Goal: Information Seeking & Learning: Learn about a topic

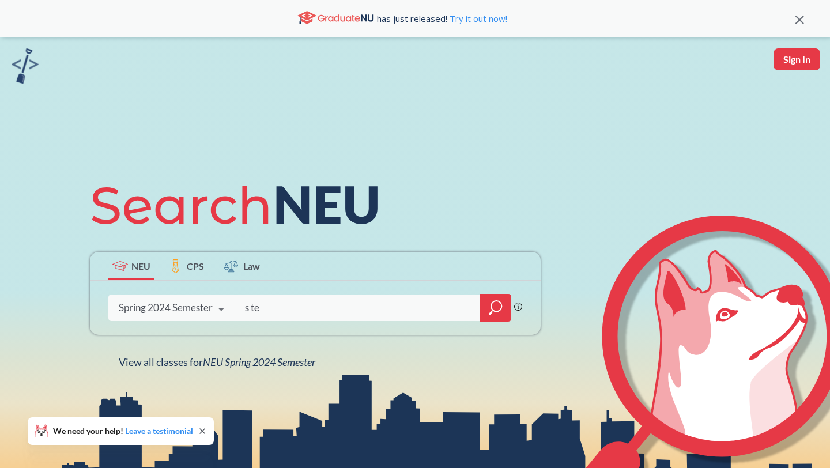
type input "stem"
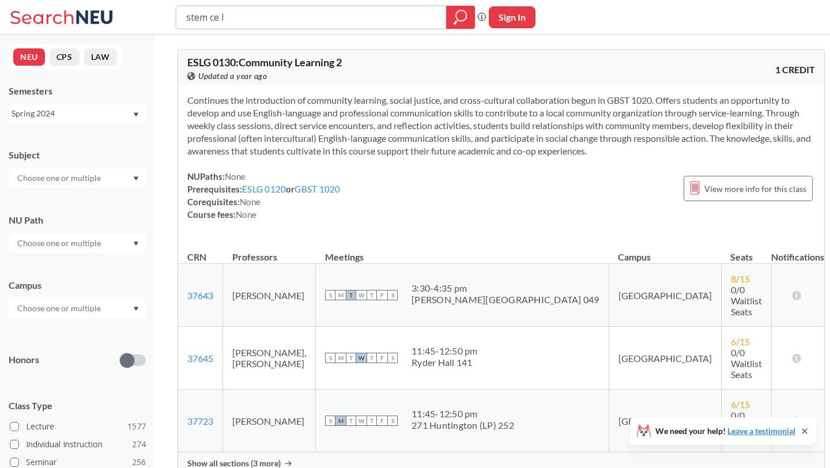
type input "stem cell"
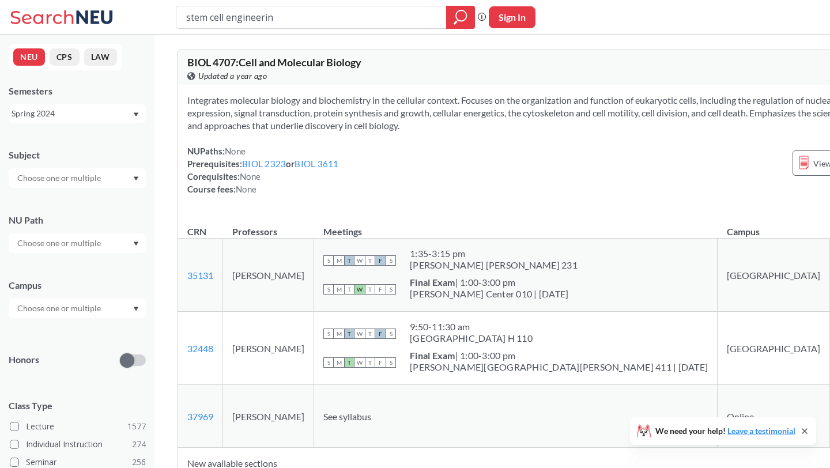
type input "stem cell engineering"
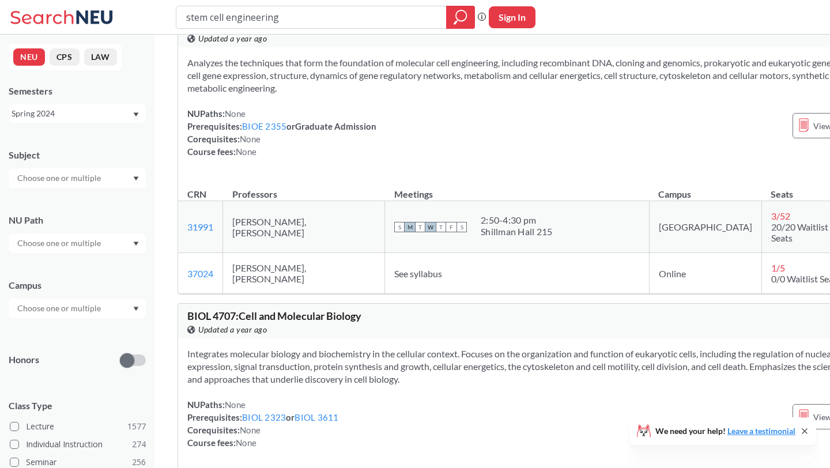
scroll to position [39, 0]
click at [107, 114] on div "Spring 2024" at bounding box center [72, 113] width 120 height 13
click at [90, 138] on div "Fall 2025" at bounding box center [80, 138] width 130 height 13
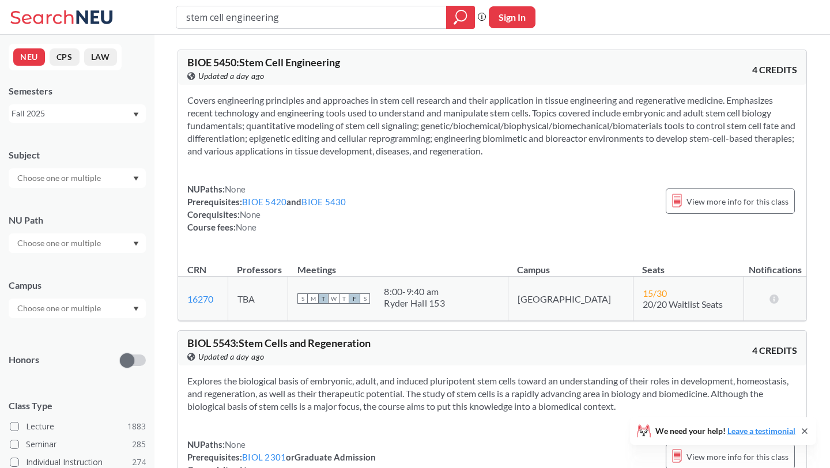
scroll to position [6, 0]
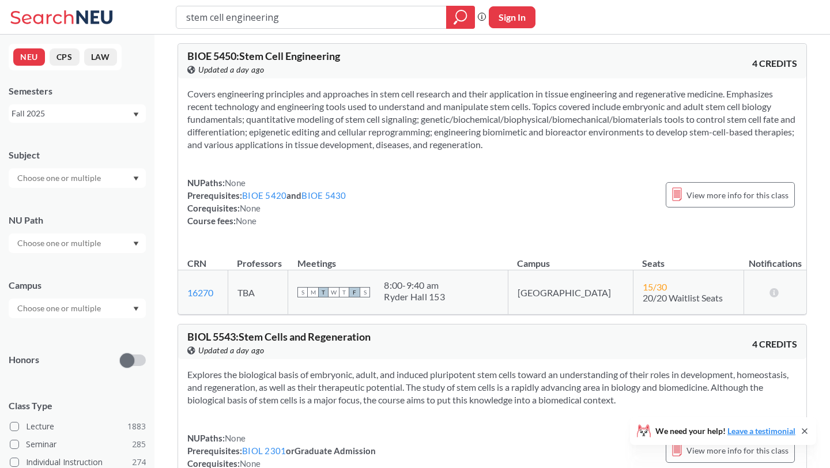
click at [62, 102] on div "Semesters Fall 2025" at bounding box center [77, 104] width 137 height 38
click at [62, 118] on div "Fall 2025" at bounding box center [72, 113] width 120 height 13
click at [64, 203] on div "Spring 2025" at bounding box center [80, 203] width 130 height 13
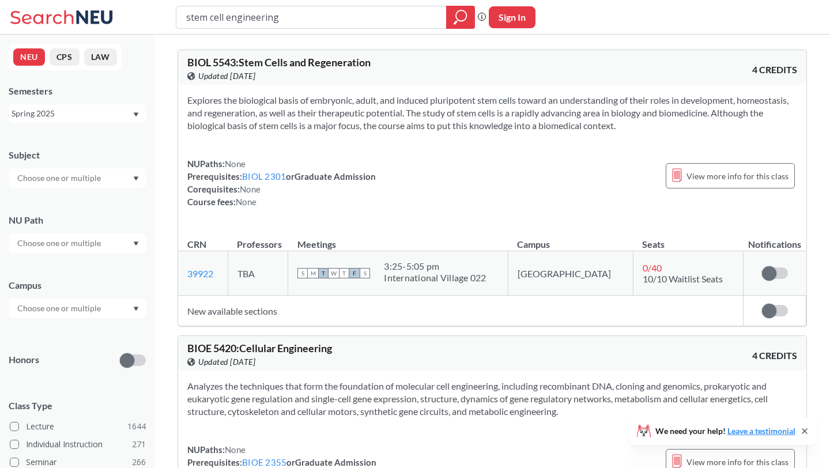
click at [126, 114] on div "Spring 2025" at bounding box center [72, 113] width 120 height 13
click at [70, 181] on div "Fall 2024" at bounding box center [80, 182] width 130 height 13
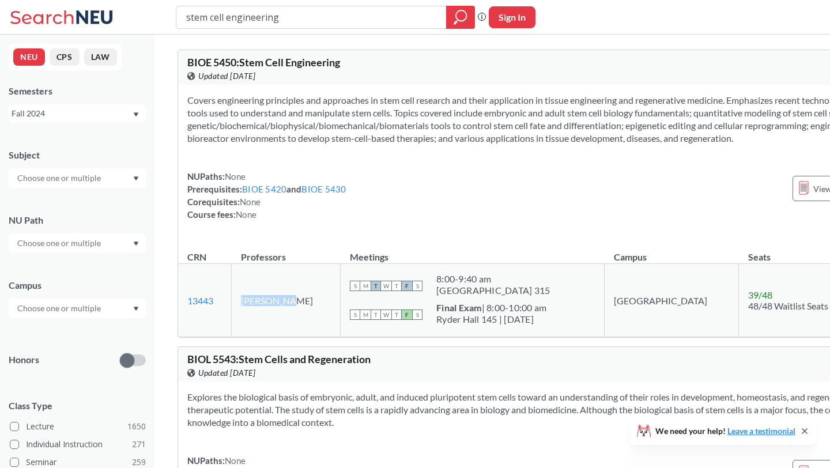
copy td "[PERSON_NAME]"
drag, startPoint x: 247, startPoint y: 311, endPoint x: 300, endPoint y: 312, distance: 53.0
click at [300, 312] on td "[PERSON_NAME]" at bounding box center [286, 300] width 109 height 73
click at [344, 172] on div "Covers engineering principles and approaches in stem cell research and their ap…" at bounding box center [555, 162] width 755 height 154
